Goal: Find specific page/section: Find specific page/section

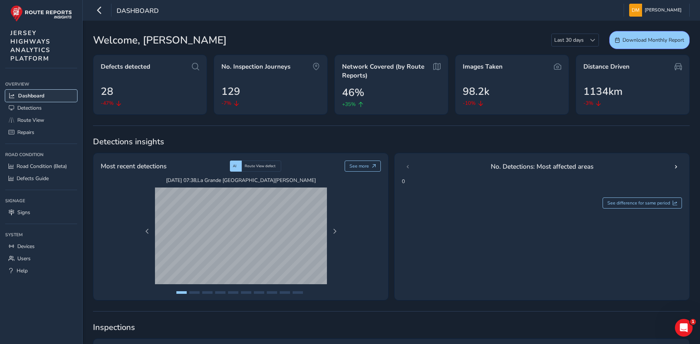
click at [24, 96] on span "Dashboard" at bounding box center [31, 95] width 26 height 7
click at [29, 121] on span "Route View" at bounding box center [30, 120] width 27 height 7
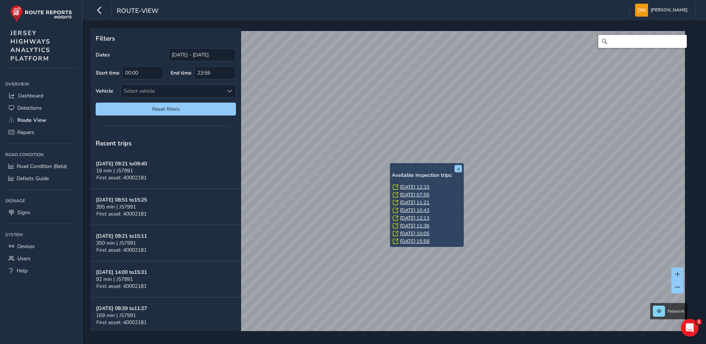
click at [614, 42] on input "Search" at bounding box center [642, 41] width 89 height 13
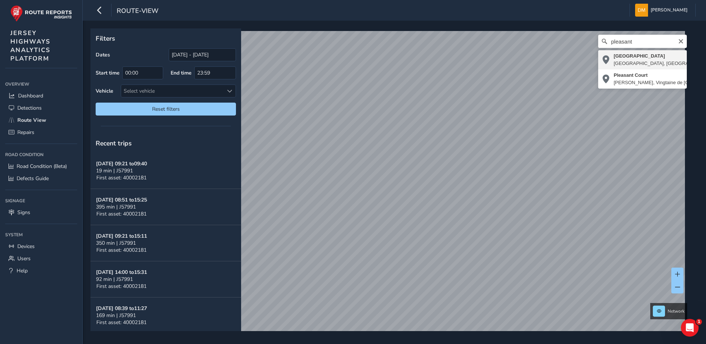
type input "[STREET_ADDRESS]"
